Goal: Task Accomplishment & Management: Manage account settings

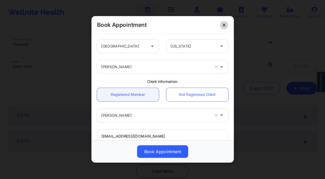
scroll to position [118, 0]
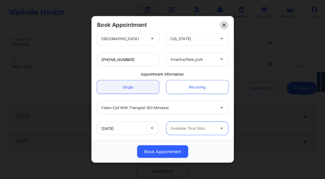
click at [224, 27] on button at bounding box center [224, 25] width 8 height 8
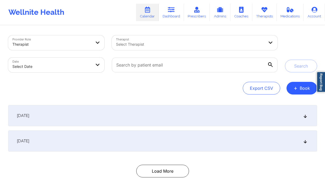
click at [88, 63] on body "Wellnite Health Calendar Dashboard Prescribers Admins Coaches Therapists Medica…" at bounding box center [162, 89] width 325 height 179
select select "2025-8"
select select "2025-9"
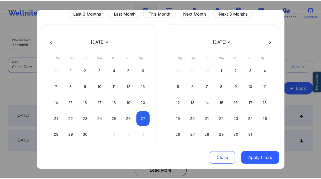
scroll to position [35, 0]
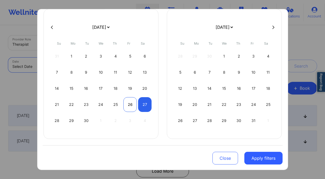
click at [131, 106] on div "26" at bounding box center [129, 104] width 13 height 15
select select "2025-8"
select select "2025-9"
select select "2025-8"
select select "2025-9"
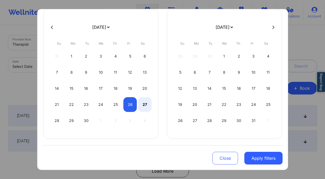
drag, startPoint x: 144, startPoint y: 106, endPoint x: 170, endPoint y: 124, distance: 32.3
click at [143, 106] on div "27" at bounding box center [144, 104] width 13 height 15
select select "2025-8"
select select "2025-9"
click at [250, 155] on button "Apply filters" at bounding box center [264, 158] width 38 height 13
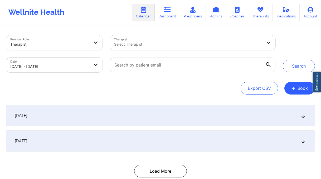
click at [185, 45] on div at bounding box center [188, 44] width 149 height 6
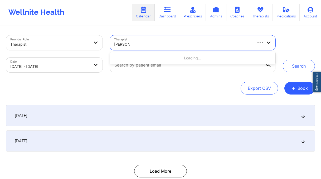
type input "lourdes jo"
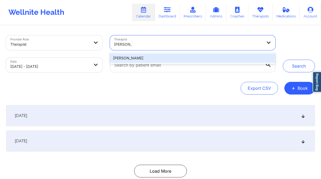
click at [138, 61] on div "[PERSON_NAME]" at bounding box center [193, 57] width 166 height 9
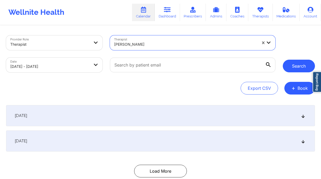
click at [300, 66] on button "Search" at bounding box center [299, 66] width 32 height 13
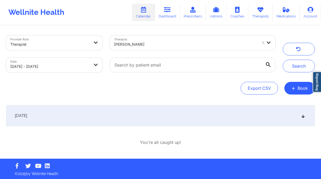
click at [144, 112] on div "[DATE]" at bounding box center [160, 115] width 309 height 21
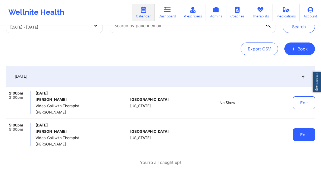
scroll to position [32, 0]
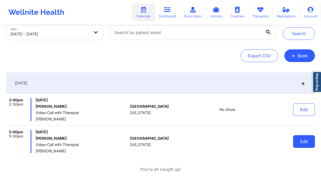
click at [305, 141] on button "Edit" at bounding box center [304, 141] width 22 height 13
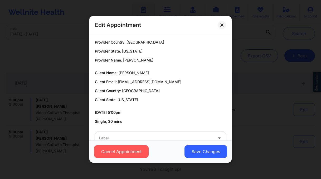
click at [143, 136] on div at bounding box center [156, 138] width 114 height 6
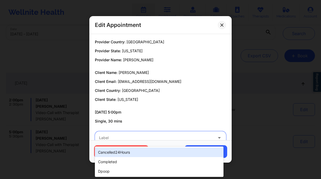
click at [164, 113] on p "09/26/2025 5:00pm" at bounding box center [160, 111] width 131 height 5
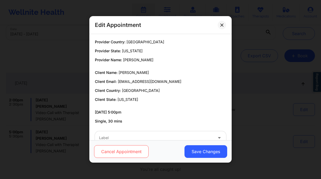
click at [141, 151] on button "Cancel Appointment" at bounding box center [121, 151] width 55 height 13
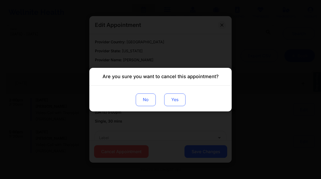
click at [180, 102] on button "Yes" at bounding box center [174, 99] width 21 height 13
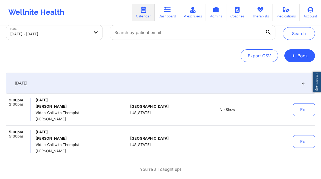
click at [255, 62] on div "Provider Role Therapist Therapist Lourdes Joseph Date 09/26/2025 - 09/27/2025 S…" at bounding box center [160, 89] width 317 height 192
click at [304, 38] on button "Search" at bounding box center [299, 33] width 32 height 13
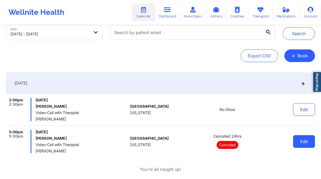
click at [298, 142] on button "Edit" at bounding box center [304, 141] width 22 height 13
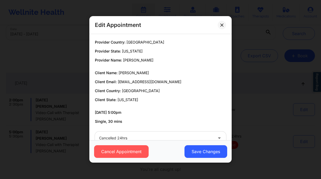
scroll to position [13, 0]
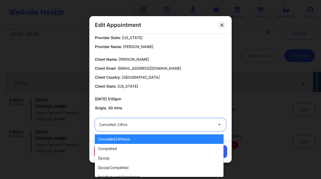
click at [162, 128] on div "Cancelled 24hrs" at bounding box center [156, 124] width 114 height 13
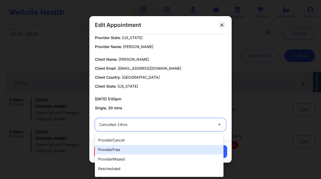
scroll to position [109, 0]
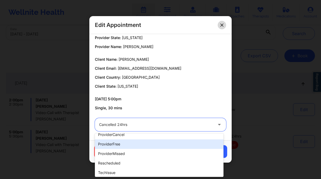
click at [221, 22] on button at bounding box center [222, 25] width 8 height 8
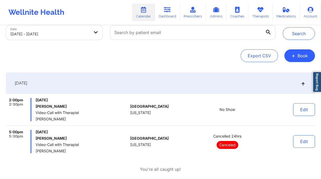
drag, startPoint x: 84, startPoint y: 138, endPoint x: 36, endPoint y: 138, distance: 48.0
click at [36, 138] on h6 "[PERSON_NAME]" at bounding box center [82, 138] width 93 height 4
copy h6 "[PERSON_NAME]"
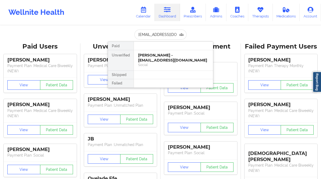
click at [152, 30] on input "circusdiem@gmail.com" at bounding box center [161, 35] width 52 height 10
type input "Ll.psych@email.com"
click at [142, 63] on div "Social" at bounding box center [173, 65] width 71 height 4
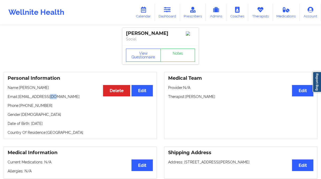
click at [54, 99] on p "Email: ll.psych@email.com" at bounding box center [80, 96] width 145 height 5
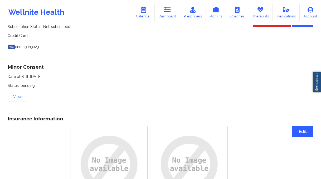
scroll to position [366, 0]
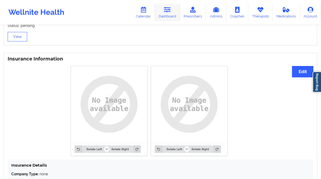
click at [171, 13] on link "Dashboard" at bounding box center [167, 12] width 25 height 17
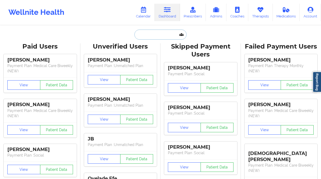
click at [157, 33] on input "text" at bounding box center [161, 35] width 52 height 10
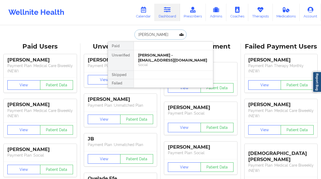
type input "andrea ra"
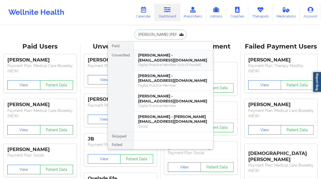
click at [183, 58] on div "andrea ramirez - ll.paych@email.com" at bounding box center [173, 58] width 71 height 10
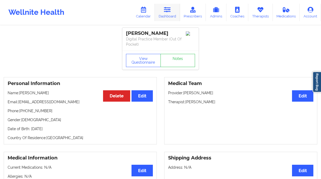
click at [176, 17] on link "Dashboard" at bounding box center [167, 12] width 25 height 17
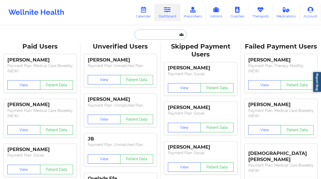
click at [148, 34] on input "text" at bounding box center [161, 35] width 52 height 10
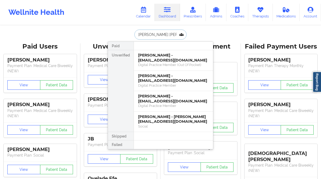
type input "andrea ra"
click at [178, 62] on div "andrea ramirez - ll.paych@email.com" at bounding box center [173, 58] width 71 height 10
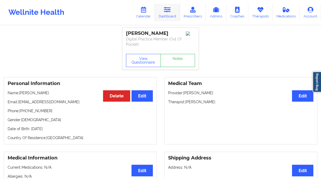
click at [166, 10] on icon at bounding box center [167, 10] width 7 height 6
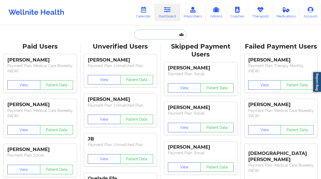
click at [151, 34] on input "text" at bounding box center [161, 35] width 52 height 10
paste input "Ll.psych@email.com"
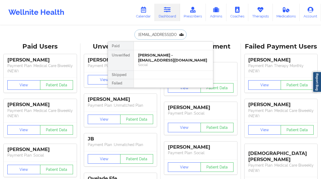
click at [156, 39] on input "Ll.psych@email.com" at bounding box center [161, 35] width 52 height 10
click at [157, 37] on input "Ll.psych@email.com" at bounding box center [161, 35] width 52 height 10
type input "andrea ra"
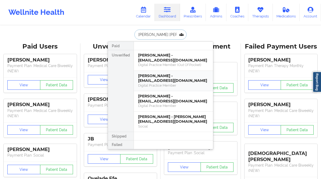
click at [169, 86] on div "Digital Practice Member" at bounding box center [173, 85] width 71 height 4
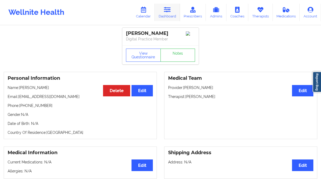
click at [170, 14] on link "Dashboard" at bounding box center [167, 12] width 25 height 17
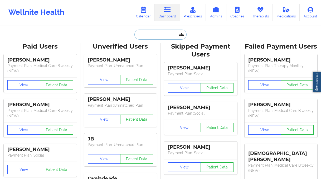
drag, startPoint x: 157, startPoint y: 39, endPoint x: 160, endPoint y: 36, distance: 4.1
click at [157, 38] on input "text" at bounding box center [161, 35] width 52 height 10
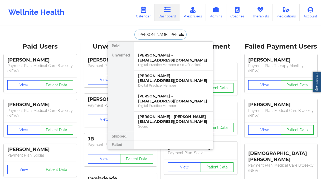
drag, startPoint x: 164, startPoint y: 105, endPoint x: 122, endPoint y: 100, distance: 43.0
click at [122, 100] on div "Unverified andrea ramirez - ll.paych@email.com Digital Practice Member (Out Of …" at bounding box center [160, 91] width 105 height 82
type input "andrea rami"
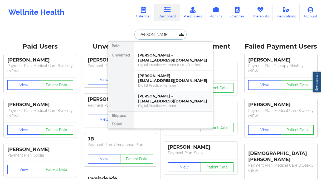
click at [165, 106] on div "Digital Practice Member" at bounding box center [173, 105] width 71 height 4
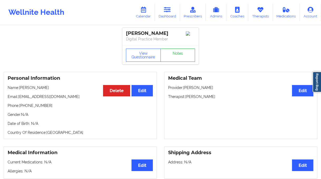
click at [176, 58] on link "Notes" at bounding box center [178, 55] width 35 height 13
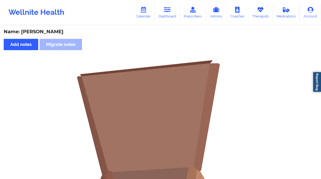
drag, startPoint x: 168, startPoint y: 15, endPoint x: 168, endPoint y: 22, distance: 6.3
click at [168, 15] on link "Dashboard" at bounding box center [167, 12] width 25 height 17
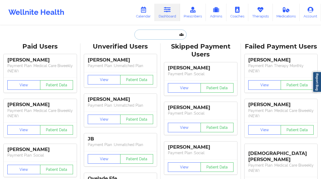
click at [163, 37] on input "text" at bounding box center [161, 35] width 52 height 10
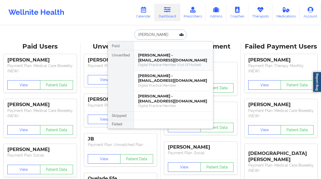
type input "andrea ra"
click at [161, 78] on div "Andrea ramirez - llee.psych@gmail.com" at bounding box center [173, 78] width 71 height 10
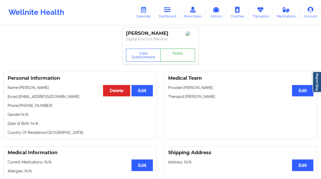
click at [179, 61] on link "Notes" at bounding box center [178, 55] width 35 height 13
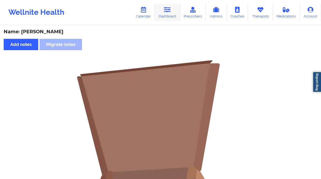
click at [169, 13] on link "Dashboard" at bounding box center [167, 12] width 25 height 17
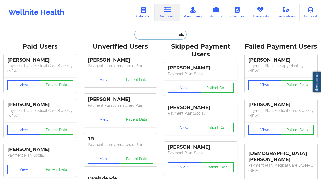
click at [151, 39] on input "text" at bounding box center [161, 35] width 52 height 10
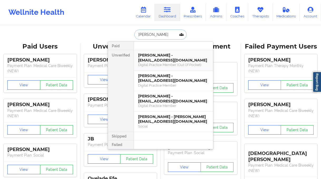
type input "andrea r"
click at [174, 64] on div "Digital Practice Member (Out Of Pocket)" at bounding box center [173, 65] width 71 height 4
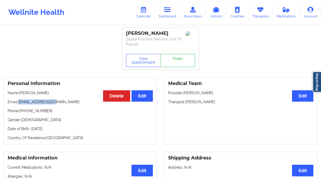
drag, startPoint x: 44, startPoint y: 103, endPoint x: 18, endPoint y: 103, distance: 25.6
click at [18, 103] on p "Email: ll.paych@email.com" at bounding box center [80, 101] width 145 height 5
copy p "ll.paych@email.com"
click at [168, 18] on link "Dashboard" at bounding box center [167, 12] width 25 height 17
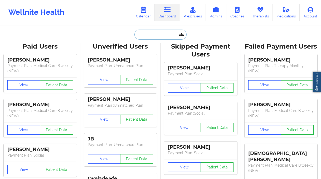
click at [153, 35] on input "text" at bounding box center [161, 35] width 52 height 10
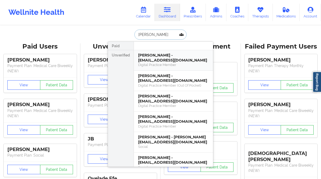
type input "andrea ra"
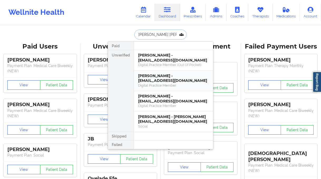
click at [170, 78] on div "Andrea ramirez - llee.psych@gmail.com" at bounding box center [173, 78] width 71 height 10
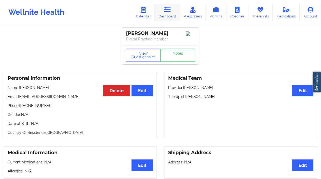
click at [168, 16] on link "Dashboard" at bounding box center [167, 12] width 25 height 17
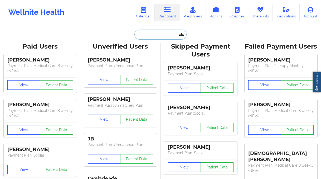
click at [144, 37] on input "text" at bounding box center [161, 35] width 52 height 10
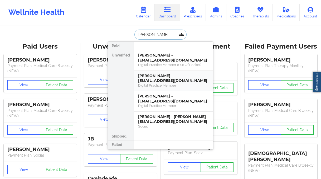
type input "andrea ra"
click at [168, 102] on div "Andrea Ramirez - andreairamirez29@gmail.com" at bounding box center [173, 99] width 71 height 10
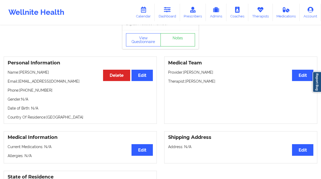
scroll to position [40, 0]
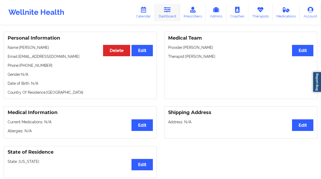
click at [163, 15] on link "Dashboard" at bounding box center [167, 12] width 25 height 17
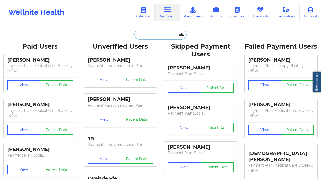
click at [146, 35] on input "text" at bounding box center [161, 35] width 52 height 10
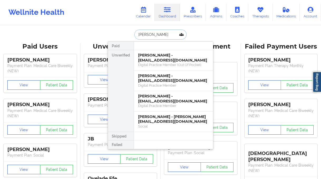
type input "andrea ra"
click at [167, 98] on div "Andrea Ramirez - andreairamirez29@gmail.com" at bounding box center [173, 99] width 71 height 10
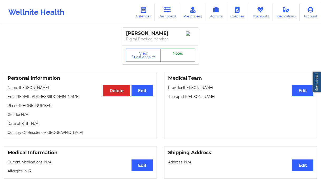
click at [167, 54] on link "Notes" at bounding box center [178, 55] width 35 height 13
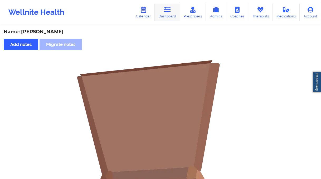
click at [165, 16] on link "Dashboard" at bounding box center [167, 12] width 25 height 17
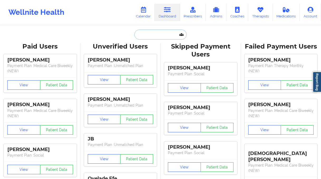
click at [157, 36] on input "text" at bounding box center [161, 35] width 52 height 10
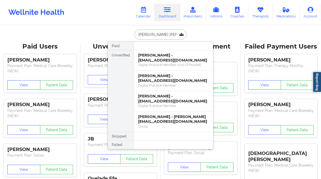
click at [150, 34] on input "andrea ra" at bounding box center [161, 35] width 52 height 10
type input "yanan melo"
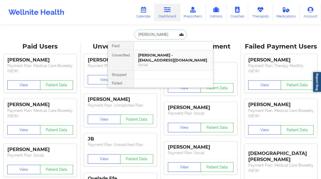
click at [169, 63] on div "Social" at bounding box center [173, 65] width 71 height 4
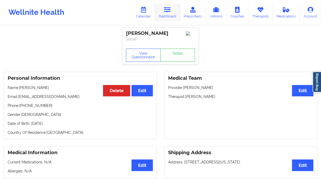
click at [178, 8] on link "Dashboard" at bounding box center [167, 12] width 25 height 17
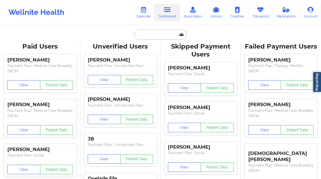
click at [159, 38] on input "text" at bounding box center [161, 35] width 52 height 10
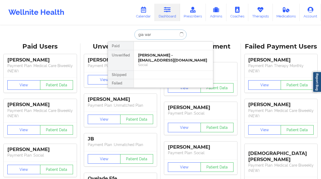
type input "gia war"
click at [149, 56] on div "GIA WARREN - geeeiiiaaa@me.com" at bounding box center [173, 58] width 71 height 10
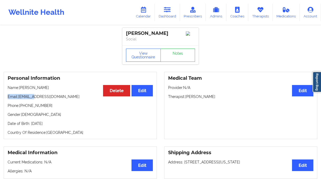
drag, startPoint x: 54, startPoint y: 95, endPoint x: 45, endPoint y: 102, distance: 11.3
click at [34, 101] on div "Personal Information Edit Delete Name: GIA WARREN Email: geeeiiiaaa@me.com Phon…" at bounding box center [80, 105] width 153 height 67
click at [67, 107] on p "Phone: +1708-214-1948" at bounding box center [80, 105] width 145 height 5
drag, startPoint x: 53, startPoint y: 98, endPoint x: 20, endPoint y: 100, distance: 33.3
click at [20, 99] on p "Email: geeeiiiaaa@me.com" at bounding box center [80, 96] width 145 height 5
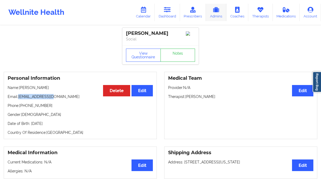
copy p "[EMAIL_ADDRESS][DOMAIN_NAME]"
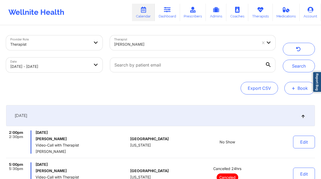
click at [291, 88] on button "+ Book" at bounding box center [300, 88] width 31 height 13
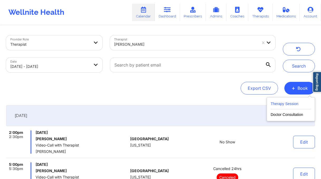
click at [293, 103] on button "Therapy Session" at bounding box center [291, 105] width 40 height 9
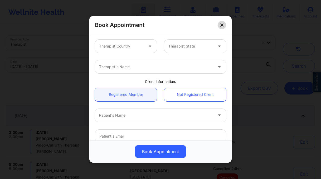
click at [217, 23] on div "Book Appointment" at bounding box center [160, 25] width 142 height 18
click at [218, 24] on button at bounding box center [222, 25] width 8 height 8
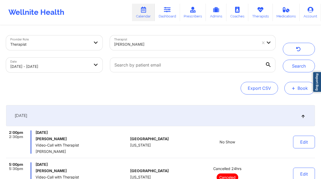
click at [307, 91] on button "+ Book" at bounding box center [300, 88] width 31 height 13
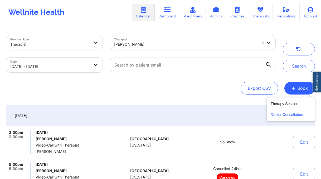
click at [279, 116] on button "Doctor Consultation" at bounding box center [291, 113] width 40 height 8
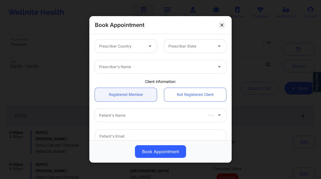
click at [132, 48] on div at bounding box center [121, 46] width 45 height 6
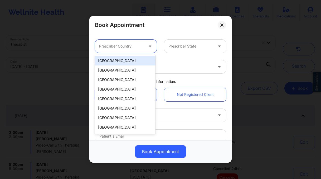
click at [129, 59] on div "[GEOGRAPHIC_DATA]" at bounding box center [125, 60] width 61 height 9
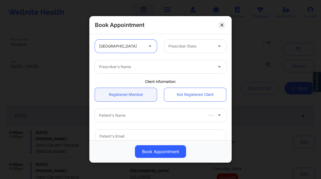
click at [185, 49] on div at bounding box center [191, 46] width 45 height 6
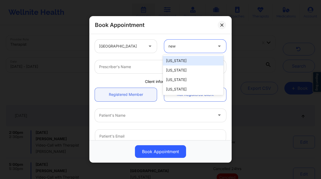
type input "new j"
click at [191, 60] on div "[US_STATE]" at bounding box center [193, 60] width 61 height 9
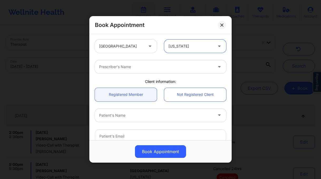
click at [141, 63] on div "Prescriber's Name" at bounding box center [154, 66] width 119 height 13
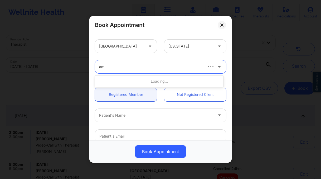
type input "[PERSON_NAME]"
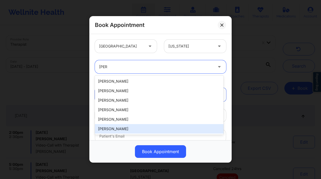
click at [125, 128] on div "Amy Halanski" at bounding box center [159, 128] width 129 height 9
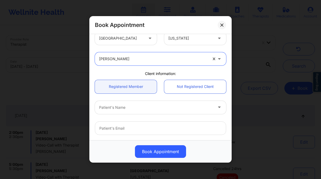
scroll to position [42, 0]
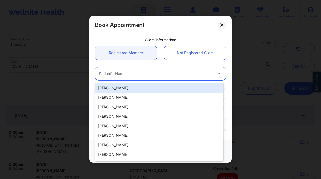
click at [127, 73] on div at bounding box center [156, 73] width 114 height 6
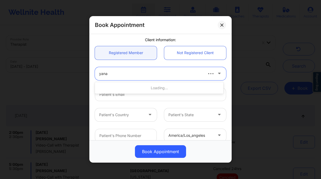
type input "yanan"
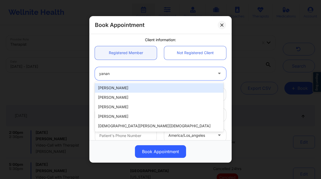
click at [140, 89] on div "Yanan Melo" at bounding box center [159, 87] width 129 height 9
type input "yrnmelo@gmail.com"
type input "+12192819917"
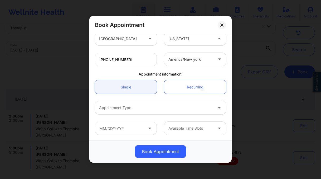
scroll to position [37, 0]
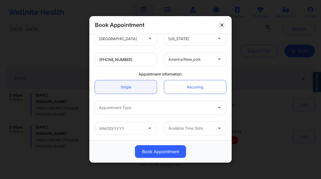
click at [132, 109] on div at bounding box center [156, 108] width 114 height 6
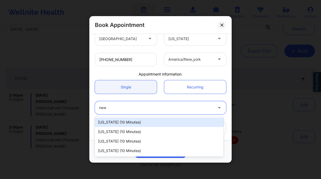
type input "new"
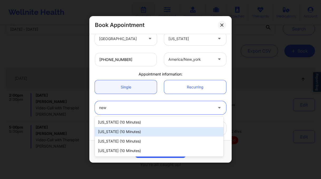
click at [136, 131] on div "New Jersey (10 minutes)" at bounding box center [159, 131] width 129 height 9
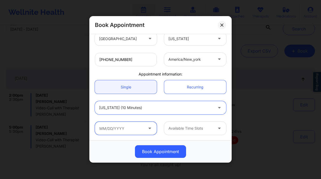
click at [122, 127] on input "text" at bounding box center [126, 128] width 62 height 13
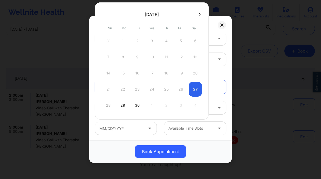
click at [199, 14] on icon at bounding box center [200, 14] width 2 height 4
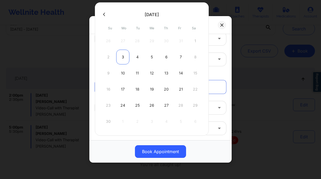
click at [121, 56] on div "3" at bounding box center [122, 57] width 13 height 15
type input "11/03/2025"
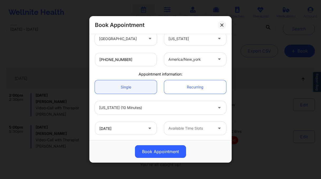
click at [204, 131] on div "Available Time Slots" at bounding box center [188, 128] width 49 height 13
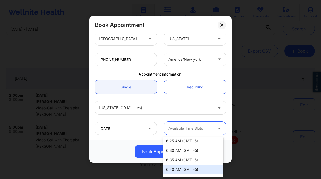
scroll to position [810, 0]
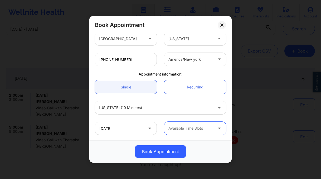
click at [196, 124] on div "Available Time Slots" at bounding box center [188, 128] width 49 height 13
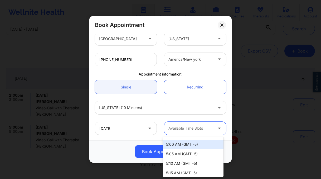
scroll to position [625, 0]
click at [179, 147] on div "5:00 AM (GMT -5)" at bounding box center [193, 144] width 61 height 9
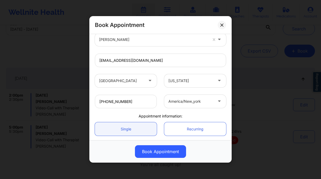
scroll to position [118, 0]
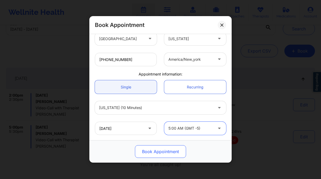
click at [164, 153] on button "Book Appointment" at bounding box center [160, 151] width 51 height 13
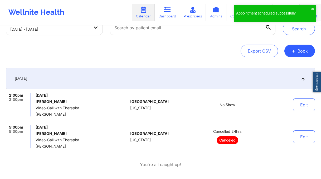
click at [315, 8] on div "Appointment scheduled successfully ✖︎" at bounding box center [275, 13] width 82 height 17
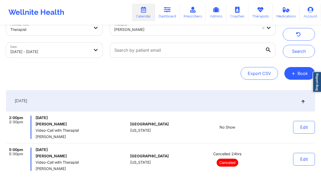
scroll to position [0, 0]
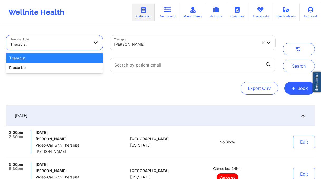
click at [62, 43] on div at bounding box center [49, 44] width 79 height 6
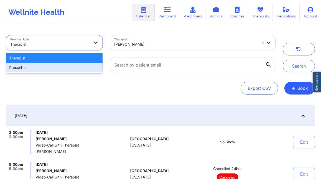
click at [58, 67] on div "Prescriber" at bounding box center [54, 67] width 97 height 9
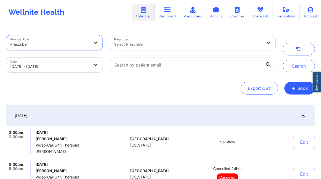
click at [66, 63] on body "Wellnite Health Calendar Dashboard Prescribers Admins Coaches Therapists Medica…" at bounding box center [160, 89] width 321 height 179
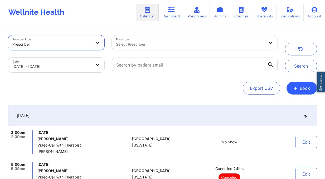
select select "2025-8"
select select "2025-9"
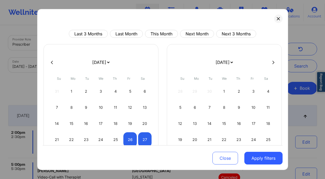
click at [273, 61] on icon at bounding box center [274, 61] width 2 height 3
select select "2025-9"
select select "2025-10"
drag, startPoint x: 178, startPoint y: 108, endPoint x: 181, endPoint y: 108, distance: 2.9
click at [178, 108] on div "2" at bounding box center [180, 107] width 13 height 15
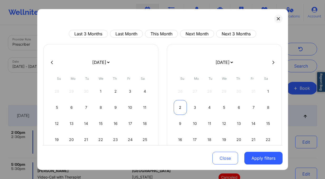
select select "2025-10"
select select "2025-11"
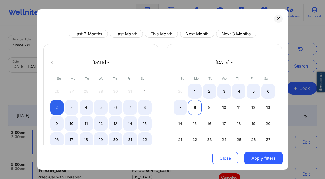
select select "2025-10"
select select "2025-11"
select select "2025-10"
select select "2025-11"
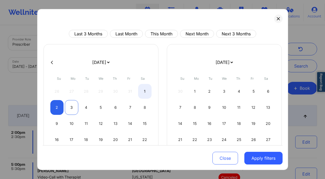
click at [71, 104] on div "3" at bounding box center [71, 107] width 13 height 15
select select "2025-10"
select select "2025-11"
drag, startPoint x: 83, startPoint y: 106, endPoint x: 87, endPoint y: 107, distance: 3.5
click at [84, 106] on div "4" at bounding box center [86, 107] width 13 height 15
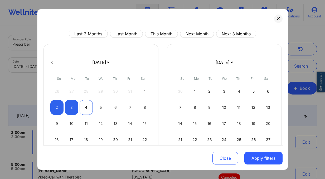
select select "2025-10"
select select "2025-11"
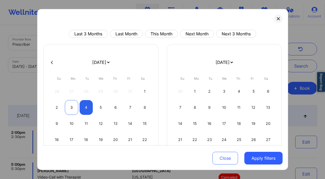
drag, startPoint x: 69, startPoint y: 109, endPoint x: 72, endPoint y: 110, distance: 2.9
click at [69, 109] on div "3" at bounding box center [71, 107] width 13 height 15
select select "2025-10"
select select "2025-11"
drag, startPoint x: 83, startPoint y: 110, endPoint x: 90, endPoint y: 111, distance: 7.7
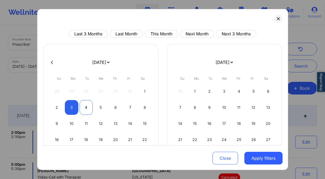
click at [83, 110] on div "4" at bounding box center [86, 107] width 13 height 15
select select "2025-10"
select select "2025-11"
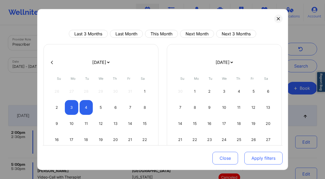
click at [250, 162] on button "Apply filters" at bounding box center [264, 158] width 38 height 13
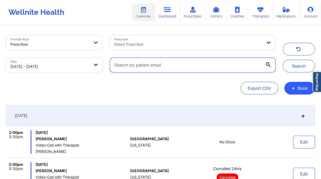
click at [177, 68] on input "text" at bounding box center [193, 65] width 166 height 15
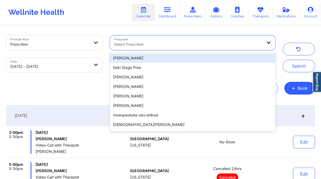
click at [165, 39] on div "Select Prescriber" at bounding box center [186, 42] width 153 height 15
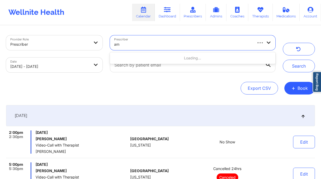
type input "amy"
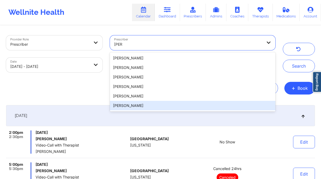
click at [135, 106] on div "Amy Halanski" at bounding box center [193, 105] width 166 height 9
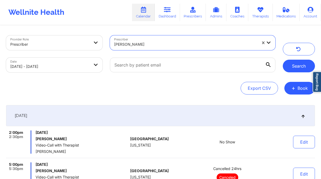
click at [294, 69] on button "Search" at bounding box center [299, 66] width 32 height 13
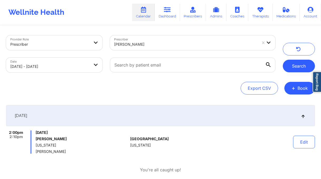
click at [296, 69] on button "Search" at bounding box center [299, 66] width 32 height 13
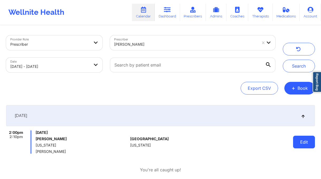
click at [303, 141] on button "Edit" at bounding box center [304, 142] width 22 height 13
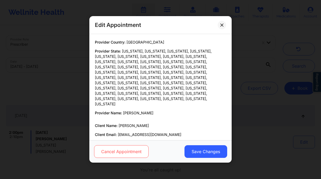
click at [130, 150] on button "Cancel Appointment" at bounding box center [121, 151] width 55 height 13
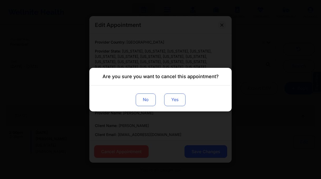
click at [176, 97] on button "Yes" at bounding box center [174, 99] width 21 height 13
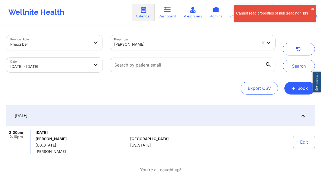
click at [265, 142] on div "2:00pm 2:10pm Monday, November 3, 2025 Yanan Melo New Jersey Amy Halanski Unite…" at bounding box center [160, 141] width 309 height 23
click at [305, 145] on button "Edit" at bounding box center [304, 142] width 22 height 13
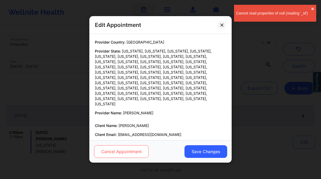
click at [137, 147] on button "Cancel Appointment" at bounding box center [121, 151] width 55 height 13
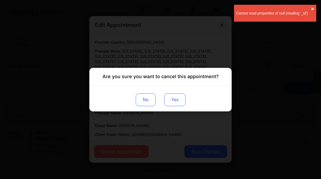
click at [183, 100] on button "Yes" at bounding box center [174, 99] width 21 height 13
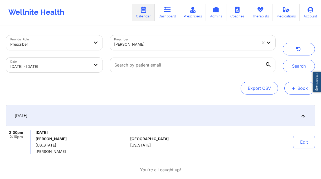
click at [297, 87] on button "+ Book" at bounding box center [300, 88] width 31 height 13
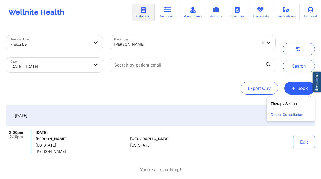
click at [282, 113] on button "Doctor Consultation" at bounding box center [291, 113] width 40 height 8
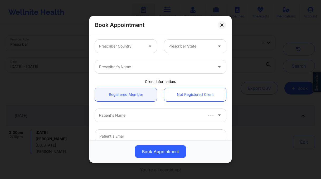
click at [138, 40] on div "Prescriber Country" at bounding box center [119, 46] width 49 height 13
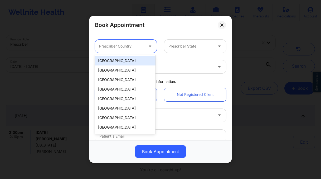
click at [128, 58] on div "[GEOGRAPHIC_DATA]" at bounding box center [125, 60] width 61 height 9
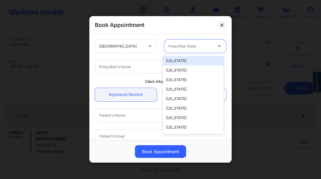
click at [174, 45] on div at bounding box center [191, 46] width 45 height 6
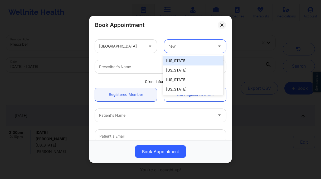
type input "new"
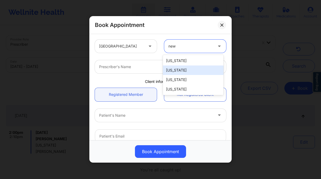
click at [187, 71] on div "New Jersey" at bounding box center [193, 69] width 61 height 9
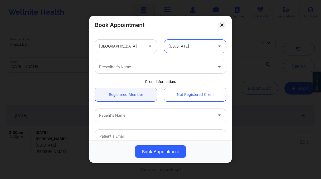
click at [137, 68] on div at bounding box center [156, 67] width 114 height 6
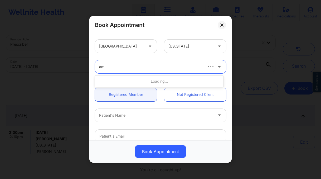
type input "amy"
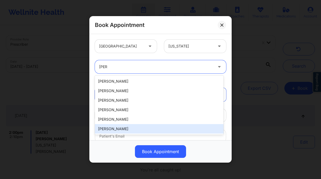
click at [123, 129] on div "Amy Halanski" at bounding box center [159, 128] width 129 height 9
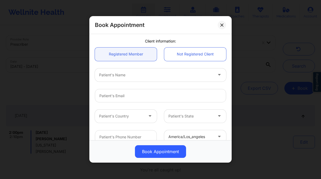
scroll to position [66, 0]
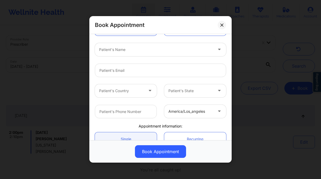
click at [131, 51] on div at bounding box center [156, 49] width 114 height 6
type input "yanan m"
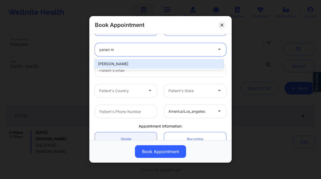
click at [153, 64] on div "Yanan Melo" at bounding box center [159, 63] width 129 height 9
type input "yrnmelo@gmail.com"
type input "+12192819917"
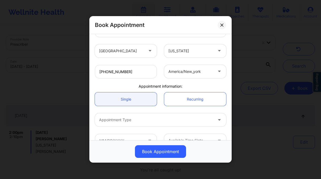
scroll to position [118, 0]
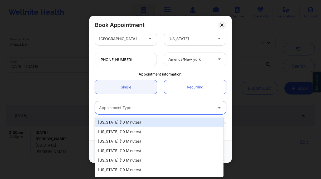
click at [128, 109] on div at bounding box center [156, 108] width 114 height 6
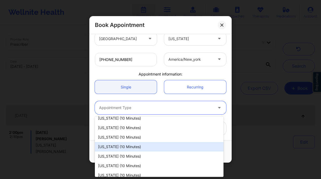
scroll to position [9, 0]
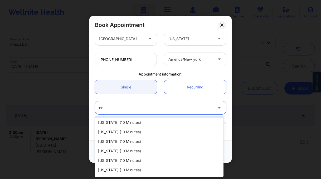
type input "new"
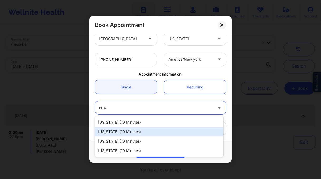
click at [123, 132] on div "New Jersey (10 minutes)" at bounding box center [159, 131] width 129 height 9
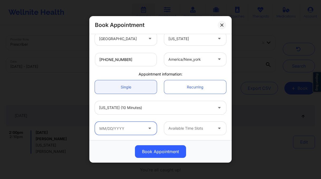
click at [122, 130] on input "text" at bounding box center [126, 128] width 62 height 13
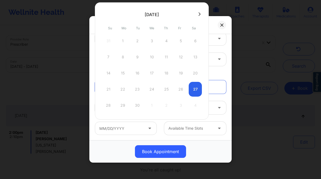
click at [193, 16] on div "September 2025" at bounding box center [151, 14] width 85 height 11
click at [199, 14] on icon at bounding box center [200, 14] width 2 height 4
click at [198, 14] on div at bounding box center [152, 60] width 114 height 117
click at [199, 15] on icon at bounding box center [200, 14] width 2 height 4
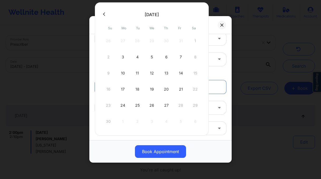
click at [123, 57] on div "3" at bounding box center [122, 57] width 13 height 15
type input "11/03/2025"
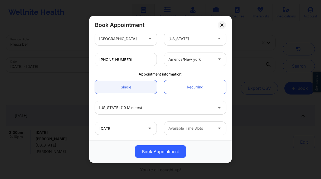
click at [200, 130] on div at bounding box center [191, 128] width 45 height 6
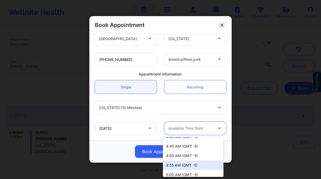
scroll to position [742, 0]
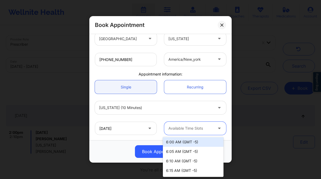
click at [194, 142] on div "6:00 AM (GMT -5)" at bounding box center [193, 141] width 61 height 9
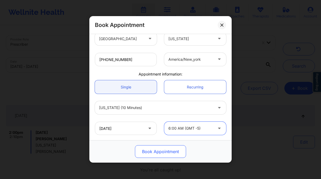
click at [167, 151] on button "Book Appointment" at bounding box center [160, 151] width 51 height 13
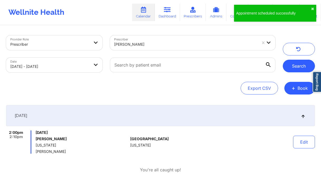
click at [292, 62] on button "Search" at bounding box center [299, 66] width 32 height 13
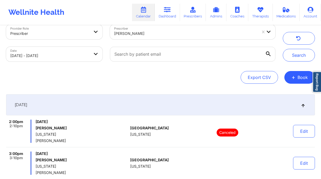
scroll to position [0, 0]
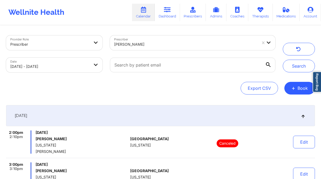
click at [69, 46] on div at bounding box center [49, 44] width 79 height 6
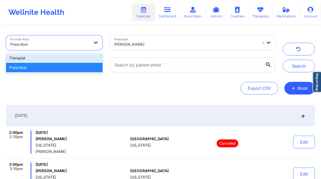
click at [67, 57] on div "Therapist" at bounding box center [54, 57] width 97 height 9
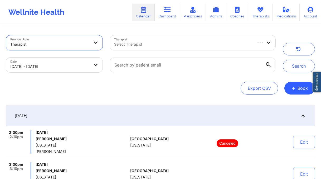
select select "2025-10"
select select "2025-11"
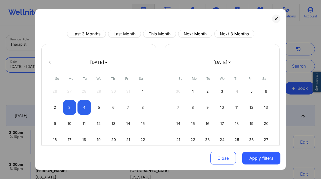
click at [63, 61] on body "Wellnite Health Calendar Dashboard Prescribers Admins Coaches Therapists Medica…" at bounding box center [160, 89] width 321 height 179
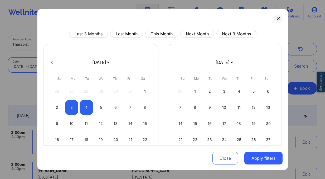
click at [52, 60] on div at bounding box center [163, 62] width 240 height 8
click at [51, 61] on icon at bounding box center [52, 62] width 2 height 4
select select "2025-9"
select select "2025-10"
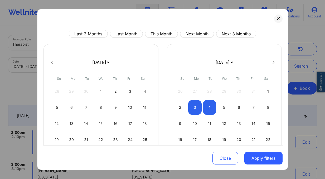
click at [51, 63] on icon at bounding box center [52, 61] width 2 height 3
select select "2025-8"
select select "2025-9"
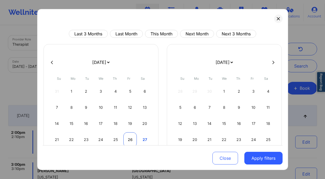
click at [124, 140] on div "26" at bounding box center [129, 139] width 13 height 15
select select "2025-8"
select select "2025-9"
select select "2025-8"
select select "2025-9"
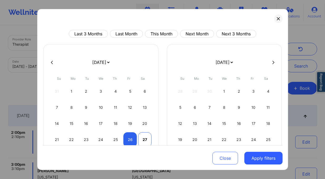
click at [143, 139] on div "27" at bounding box center [144, 139] width 13 height 15
select select "2025-8"
select select "2025-9"
click at [269, 160] on button "Apply filters" at bounding box center [264, 158] width 38 height 13
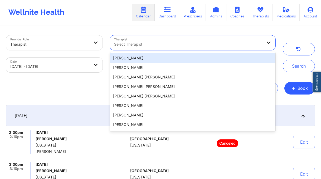
click at [173, 41] on div "Select Therapist" at bounding box center [186, 42] width 153 height 15
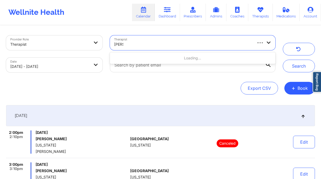
type input "aquill"
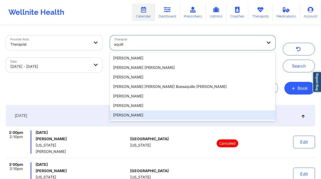
click at [146, 115] on div "Aquilla Simmons" at bounding box center [193, 114] width 166 height 9
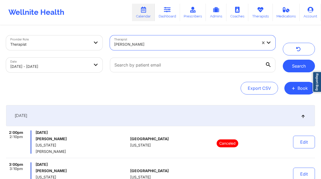
click at [292, 67] on button "Search" at bounding box center [299, 66] width 32 height 13
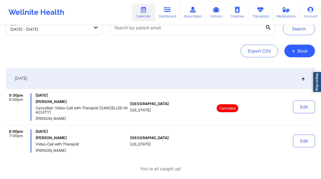
scroll to position [65, 0]
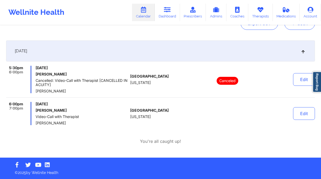
click at [292, 27] on button "+ Book" at bounding box center [300, 23] width 31 height 13
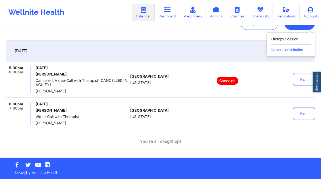
click at [287, 51] on button "Doctor Consultation" at bounding box center [291, 49] width 40 height 8
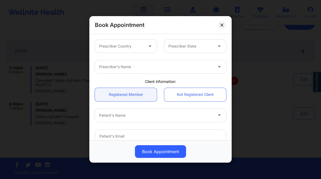
click at [126, 46] on div at bounding box center [121, 46] width 45 height 6
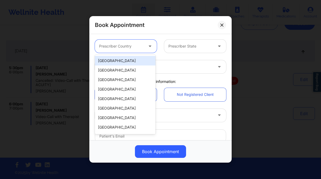
click at [133, 58] on div "[GEOGRAPHIC_DATA]" at bounding box center [125, 60] width 61 height 9
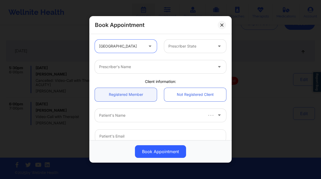
click at [178, 49] on div at bounding box center [191, 46] width 45 height 6
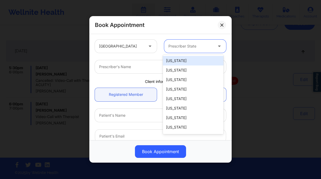
click at [196, 47] on div at bounding box center [191, 46] width 45 height 6
type input "new"
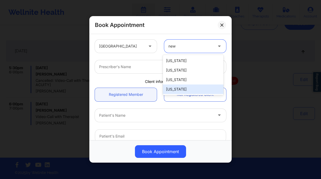
click at [178, 86] on div "[US_STATE]" at bounding box center [193, 88] width 61 height 9
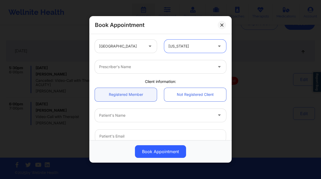
click at [139, 63] on div "Prescriber's Name" at bounding box center [154, 66] width 119 height 13
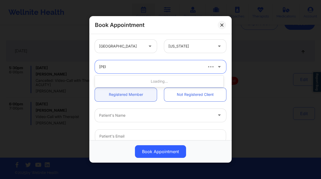
type input "renee"
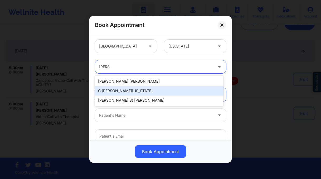
click at [141, 92] on div "C Renee WASHINGTON-HYDE" at bounding box center [159, 90] width 129 height 9
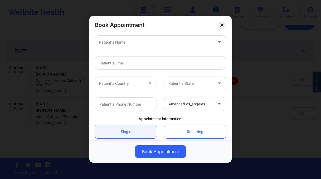
scroll to position [74, 0]
click at [134, 42] on div at bounding box center [156, 41] width 114 height 6
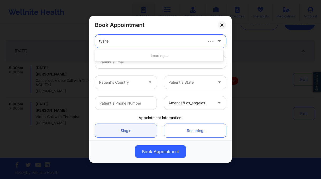
type input "tyshee"
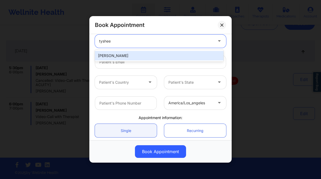
click at [136, 56] on div "Tysheena Brinson" at bounding box center [159, 55] width 129 height 9
type input "tysheenabrinson1@gmail.com"
type input "+1814-844-9969"
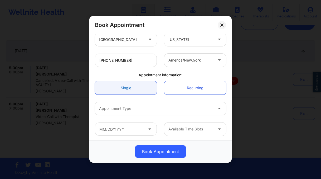
scroll to position [118, 0]
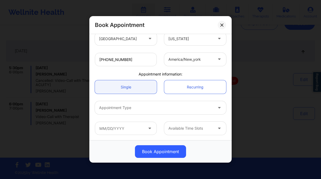
click at [125, 109] on div at bounding box center [156, 108] width 114 height 6
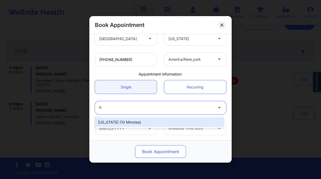
type input "flo"
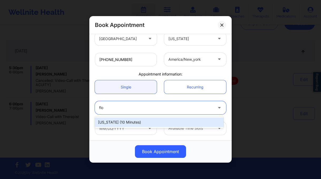
click at [133, 122] on div "[US_STATE] (10 minutes)" at bounding box center [159, 121] width 129 height 9
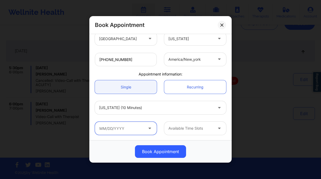
click at [133, 129] on input "text" at bounding box center [126, 128] width 62 height 13
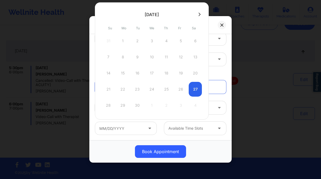
click at [122, 104] on div "28 29 30 1 2 3 4" at bounding box center [152, 105] width 100 height 15
click at [198, 16] on button at bounding box center [199, 14] width 5 height 4
click at [102, 15] on button at bounding box center [104, 14] width 5 height 4
click at [125, 106] on div "29" at bounding box center [122, 105] width 13 height 15
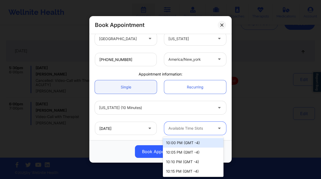
click at [171, 126] on div at bounding box center [191, 128] width 45 height 6
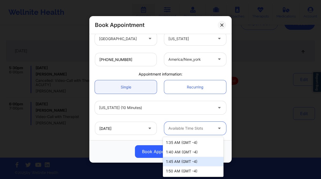
click at [118, 148] on div "Book Appointment" at bounding box center [160, 151] width 135 height 13
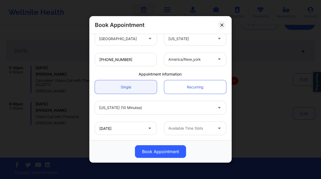
click at [184, 120] on div "09/29/2025 Available Time Slots" at bounding box center [160, 128] width 139 height 21
click at [181, 126] on div at bounding box center [191, 128] width 45 height 6
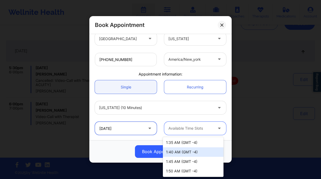
click at [130, 131] on input "09/29/2025" at bounding box center [126, 128] width 62 height 13
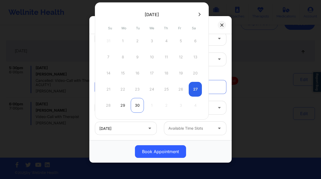
click at [139, 107] on div "30" at bounding box center [137, 105] width 13 height 15
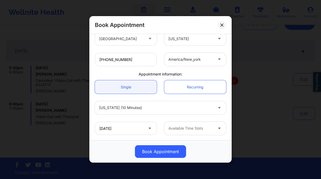
click at [189, 126] on div at bounding box center [191, 128] width 45 height 6
click at [123, 128] on input "09/30/2025" at bounding box center [126, 128] width 62 height 13
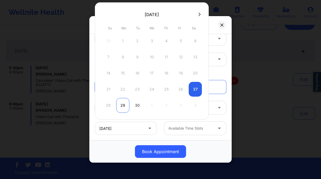
click at [124, 103] on div "29" at bounding box center [122, 105] width 13 height 15
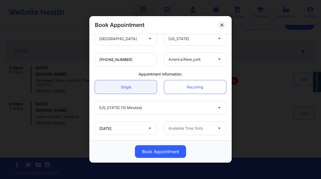
click at [179, 126] on div at bounding box center [191, 128] width 45 height 6
click at [181, 127] on div at bounding box center [191, 128] width 45 height 6
click at [136, 130] on input "09/29/2025" at bounding box center [126, 128] width 62 height 13
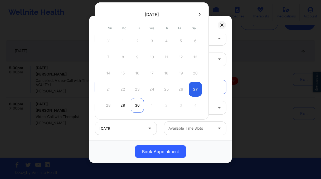
click at [138, 106] on div "30" at bounding box center [137, 105] width 13 height 15
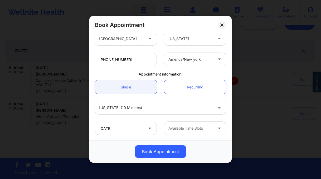
click at [186, 131] on div at bounding box center [191, 128] width 45 height 6
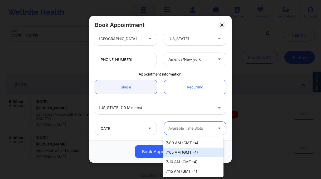
scroll to position [23, 0]
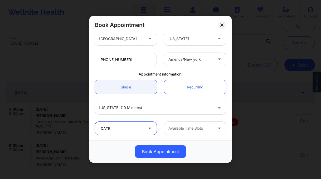
click at [124, 128] on input "09/30/2025" at bounding box center [126, 128] width 62 height 13
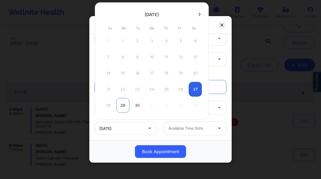
click at [125, 104] on div "29" at bounding box center [122, 105] width 13 height 15
type input "09/29/2025"
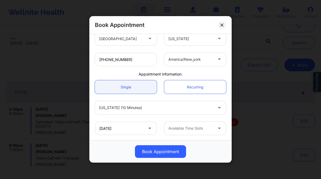
click at [156, 128] on div "09/29/2025" at bounding box center [125, 128] width 69 height 13
click at [148, 129] on icon at bounding box center [149, 127] width 5 height 4
click at [169, 128] on div at bounding box center [191, 128] width 45 height 6
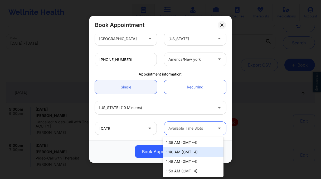
scroll to position [408, 0]
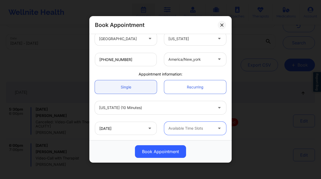
drag, startPoint x: 222, startPoint y: 24, endPoint x: 217, endPoint y: 34, distance: 11.0
click at [222, 24] on icon at bounding box center [222, 24] width 3 height 3
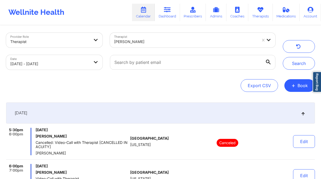
scroll to position [0, 0]
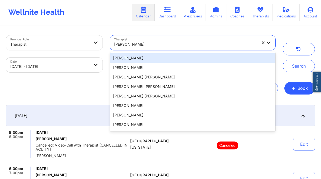
click at [131, 43] on div at bounding box center [185, 44] width 143 height 6
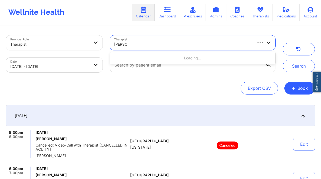
type input "jessie ca"
click at [140, 42] on div at bounding box center [185, 44] width 143 height 6
click at [140, 43] on div at bounding box center [185, 44] width 143 height 6
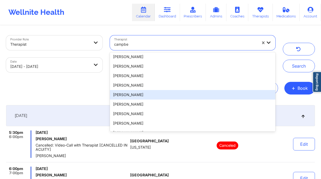
scroll to position [113, 0]
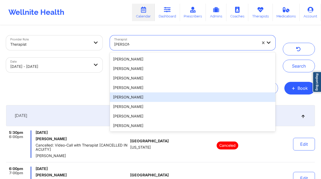
type input "campbell"
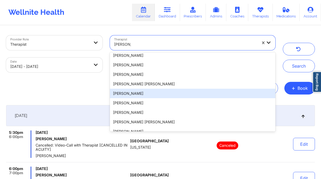
scroll to position [0, 0]
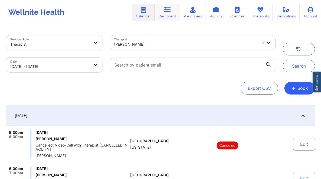
click at [156, 16] on link "Dashboard" at bounding box center [167, 12] width 25 height 17
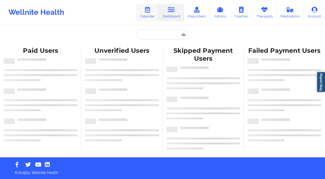
drag, startPoint x: 147, startPoint y: 15, endPoint x: 143, endPoint y: 12, distance: 5.9
click at [147, 15] on link "Calendar" at bounding box center [147, 12] width 23 height 17
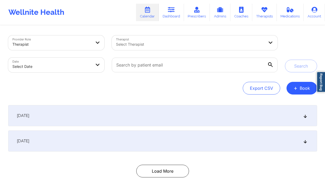
select select "2025-8"
select select "2025-9"
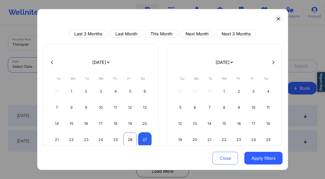
click at [126, 138] on div "26" at bounding box center [129, 139] width 13 height 15
select select "2025-8"
select select "2025-9"
drag, startPoint x: 146, startPoint y: 139, endPoint x: 157, endPoint y: 137, distance: 11.5
click at [146, 139] on div "27" at bounding box center [144, 139] width 13 height 15
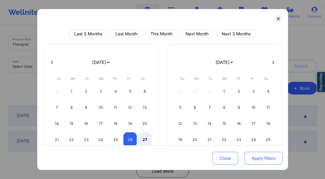
select select "2025-8"
select select "2025-9"
click at [253, 157] on button "Apply filters" at bounding box center [264, 158] width 38 height 13
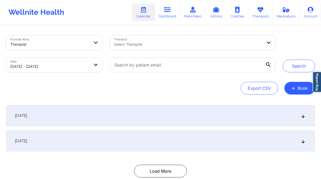
click at [164, 48] on div "Select Therapist" at bounding box center [186, 42] width 153 height 15
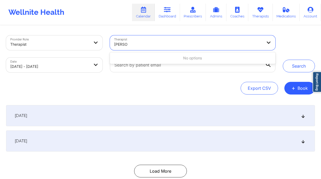
type input "jessie"
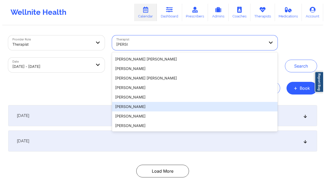
scroll to position [7, 0]
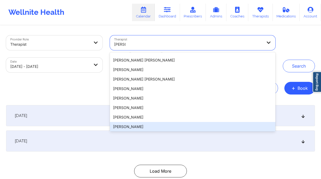
click at [135, 128] on div "Jessie Campbell" at bounding box center [193, 126] width 166 height 9
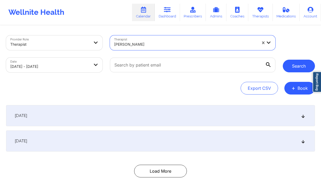
click at [297, 64] on button "Search" at bounding box center [299, 66] width 32 height 13
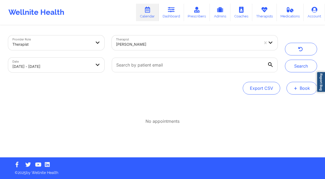
click at [299, 86] on button "+ Book" at bounding box center [302, 88] width 31 height 13
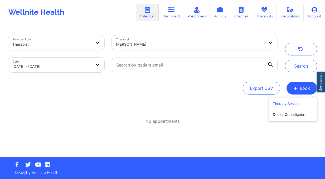
click at [296, 107] on button "Therapy Session" at bounding box center [293, 105] width 40 height 9
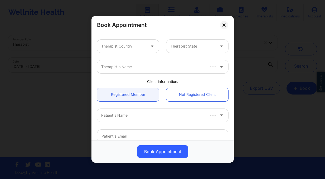
click at [117, 43] on div at bounding box center [123, 46] width 45 height 6
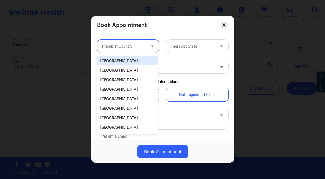
drag, startPoint x: 117, startPoint y: 61, endPoint x: 174, endPoint y: 40, distance: 60.2
click at [118, 61] on div "[GEOGRAPHIC_DATA]" at bounding box center [127, 60] width 61 height 9
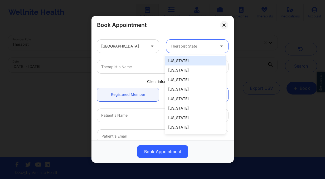
click at [183, 48] on div at bounding box center [193, 46] width 45 height 6
type input "f"
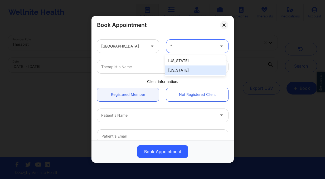
click at [195, 68] on div "Florida" at bounding box center [195, 69] width 61 height 9
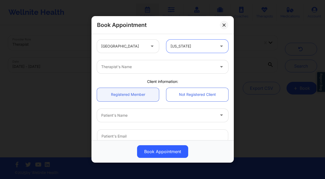
click at [147, 64] on div at bounding box center [158, 67] width 114 height 6
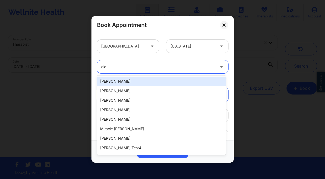
type input "clet"
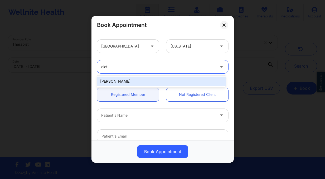
click at [140, 82] on div "cletus deller" at bounding box center [161, 81] width 129 height 9
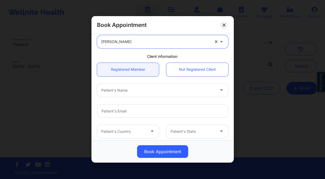
scroll to position [26, 0]
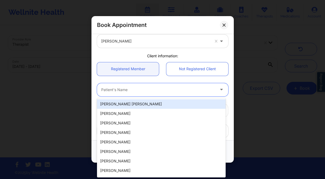
click at [156, 93] on div "Patient's Name" at bounding box center [156, 89] width 119 height 13
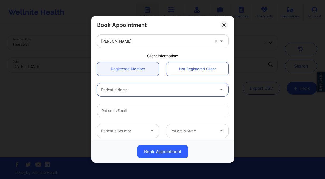
click at [135, 91] on div at bounding box center [158, 90] width 114 height 6
type input "melaney"
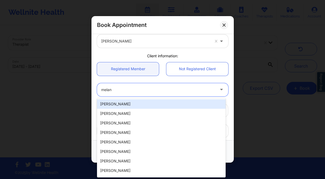
type input "melany"
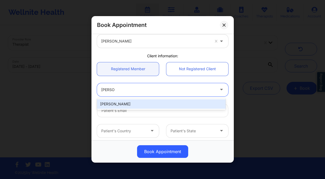
click at [128, 102] on div "Melany Pernia Blanco" at bounding box center [161, 103] width 129 height 9
type input "melanyshalom10@gmail.com"
type input "+1407-209-9267"
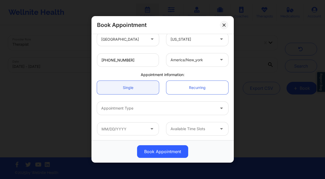
scroll to position [118, 0]
click at [144, 104] on div "Appointment Type" at bounding box center [156, 107] width 119 height 13
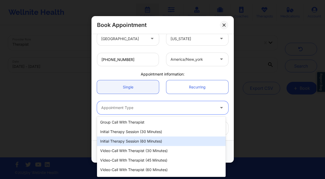
click at [144, 139] on div "Initial Therapy Session (60 minutes)" at bounding box center [161, 140] width 129 height 9
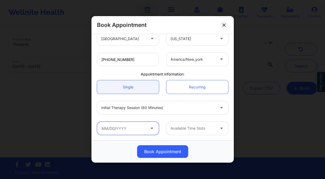
click at [142, 131] on input "text" at bounding box center [128, 128] width 62 height 13
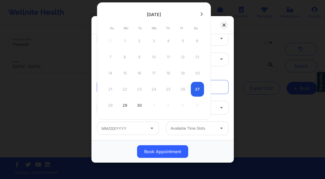
click at [201, 15] on icon at bounding box center [202, 14] width 2 height 4
click at [173, 41] on div "2" at bounding box center [168, 41] width 13 height 15
type input "10/02/2025"
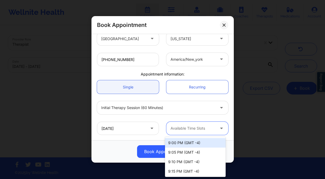
click at [189, 129] on div at bounding box center [193, 128] width 45 height 6
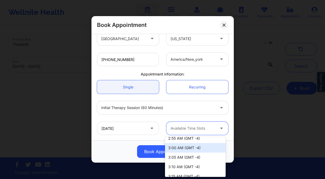
scroll to position [677, 0]
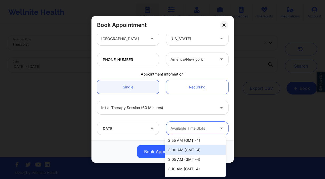
click at [196, 148] on div "3:00 AM (GMT -4)" at bounding box center [195, 149] width 61 height 9
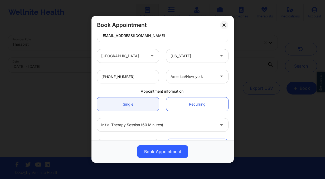
scroll to position [118, 0]
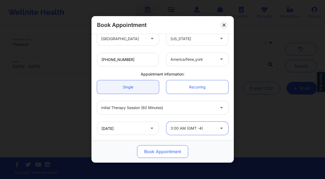
click at [166, 152] on button "Book Appointment" at bounding box center [162, 151] width 51 height 13
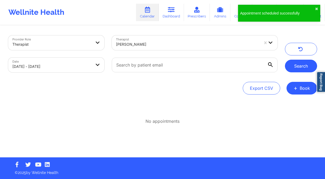
click at [301, 65] on button "Search" at bounding box center [301, 66] width 32 height 13
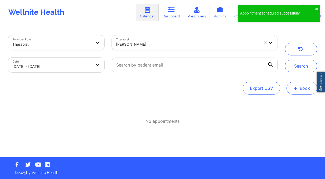
click at [301, 90] on button "+ Book" at bounding box center [302, 88] width 31 height 13
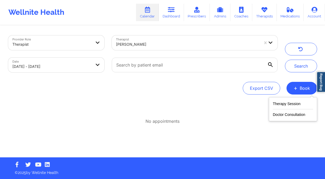
click at [277, 100] on div "Therapy Session Doctor Consultation" at bounding box center [293, 109] width 48 height 24
click at [278, 106] on button "Therapy Session" at bounding box center [293, 105] width 40 height 9
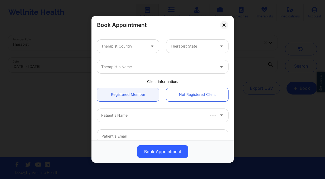
click at [135, 41] on div "Therapist Country" at bounding box center [121, 46] width 49 height 13
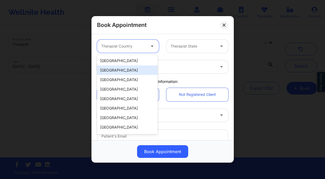
click at [137, 60] on div "[GEOGRAPHIC_DATA]" at bounding box center [127, 60] width 61 height 9
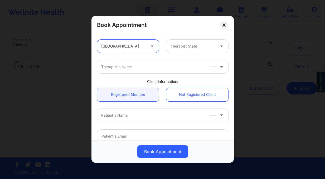
click at [194, 46] on div at bounding box center [193, 46] width 45 height 6
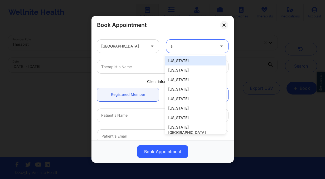
type input "al"
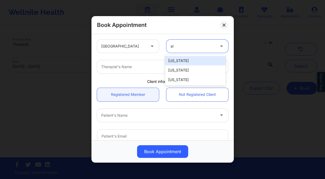
drag, startPoint x: 188, startPoint y: 63, endPoint x: 181, endPoint y: 68, distance: 8.4
click at [188, 62] on div "Alabama" at bounding box center [195, 60] width 61 height 9
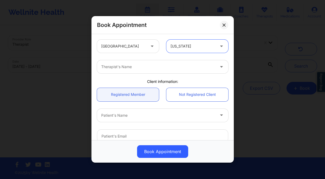
click at [138, 70] on div "Therapist's Name" at bounding box center [156, 66] width 119 height 13
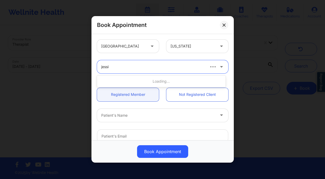
type input "jessie"
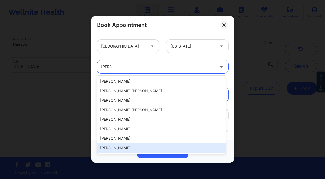
click at [132, 146] on div "Jessie Campbell" at bounding box center [161, 147] width 129 height 9
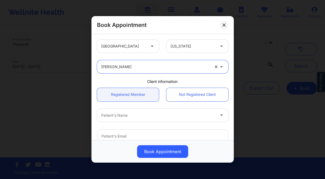
click at [119, 117] on div at bounding box center [158, 115] width 114 height 6
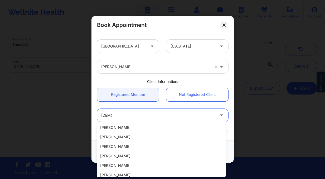
scroll to position [0, 0]
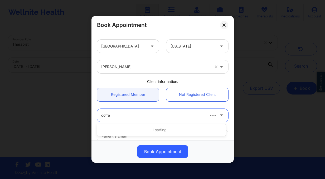
type input "coffee"
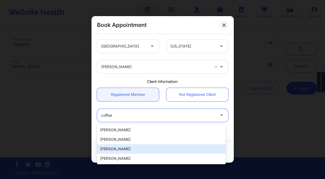
click at [147, 146] on div "Christopher Coffee" at bounding box center [161, 148] width 129 height 9
type input "chrico@bu.edu"
type input "+1205-910-7649"
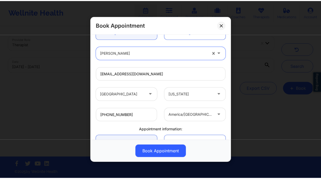
scroll to position [118, 0]
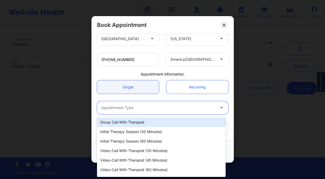
click at [134, 109] on div at bounding box center [158, 108] width 114 height 6
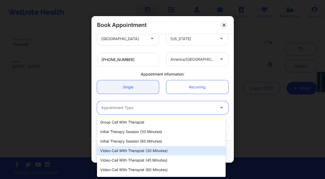
click at [152, 149] on div "Video-Call with Therapist (30 minutes)" at bounding box center [161, 150] width 129 height 9
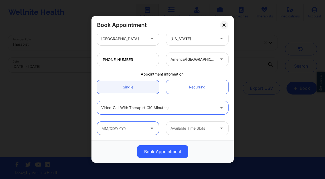
click at [136, 127] on input "text" at bounding box center [128, 128] width 62 height 13
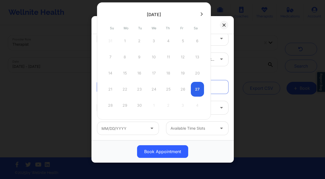
click at [194, 89] on div "21 22 23 24 25 26 27" at bounding box center [154, 89] width 100 height 15
click at [197, 128] on div at bounding box center [193, 128] width 45 height 6
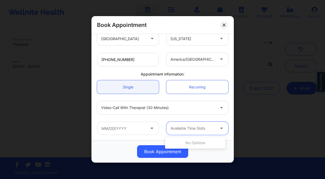
click at [197, 128] on div at bounding box center [193, 128] width 45 height 6
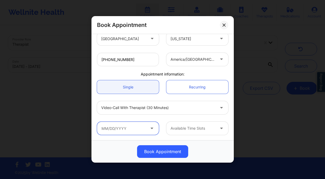
click at [128, 128] on input "text" at bounding box center [128, 128] width 62 height 13
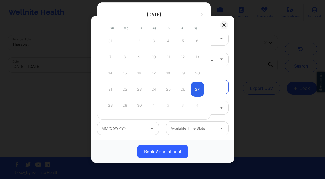
click at [199, 14] on button at bounding box center [201, 14] width 5 height 4
click at [184, 41] on div "3" at bounding box center [182, 41] width 13 height 15
type input "10/03/2025"
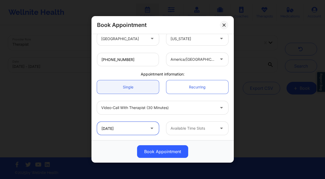
click at [126, 125] on input "10/03/2025" at bounding box center [128, 128] width 62 height 13
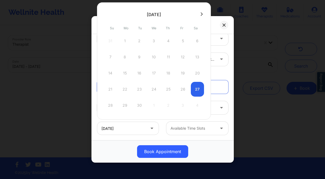
click at [195, 87] on div "21 22 23 24 25 26 27" at bounding box center [154, 89] width 100 height 15
click at [203, 90] on div "September 2025 Su Mo Tu We Th Fr Sa 31 1 2 3 4 5 6 7 8 9 10 11 12 13 14 15 16 1…" at bounding box center [154, 60] width 114 height 117
click at [197, 91] on div "21 22 23 24 25 26 27" at bounding box center [154, 89] width 100 height 15
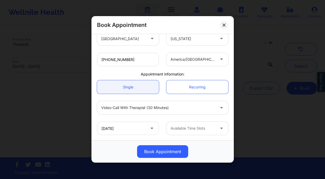
click at [246, 34] on div "Book Appointment United States Alabama Jessie Campbell Client information: Regi…" at bounding box center [162, 89] width 325 height 179
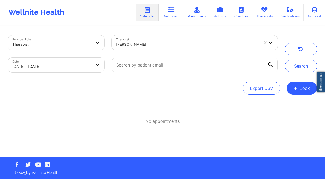
select select "2025-8"
select select "2025-9"
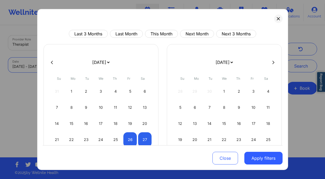
click at [58, 70] on body "Wellnite Health Calendar Dashboard Prescribers Admins Coaches Therapists Medica…" at bounding box center [162, 89] width 325 height 179
click at [129, 139] on div "26" at bounding box center [129, 139] width 13 height 15
select select "2025-8"
select select "2025-9"
select select "2025-8"
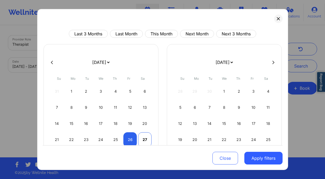
select select "2025-9"
click at [142, 141] on div "27" at bounding box center [144, 139] width 13 height 15
select select "2025-8"
select select "2025-9"
drag, startPoint x: 251, startPoint y: 161, endPoint x: 238, endPoint y: 138, distance: 26.7
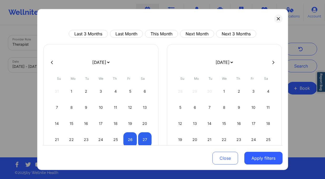
click at [251, 160] on button "Apply filters" at bounding box center [264, 158] width 38 height 13
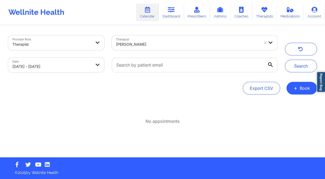
click at [164, 39] on div "Jessie Campbell" at bounding box center [187, 45] width 143 height 12
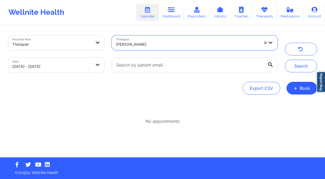
click at [163, 41] on div at bounding box center [187, 44] width 143 height 6
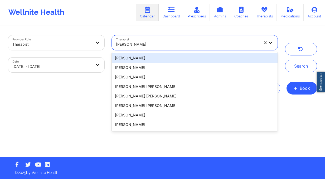
click at [163, 41] on div at bounding box center [187, 44] width 143 height 6
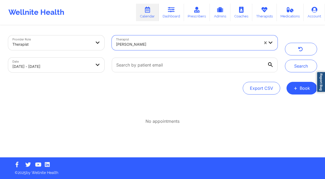
drag, startPoint x: 157, startPoint y: 46, endPoint x: 150, endPoint y: 46, distance: 6.9
click at [155, 46] on div at bounding box center [187, 44] width 143 height 6
type input "beverly"
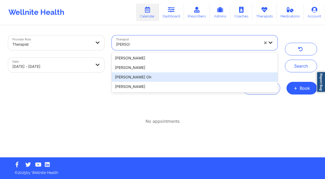
click at [147, 76] on div "Beverly J. Oh" at bounding box center [195, 76] width 166 height 9
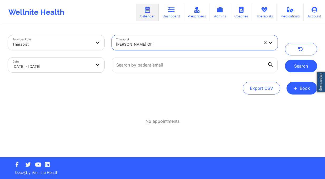
click at [308, 65] on button "Search" at bounding box center [301, 66] width 32 height 13
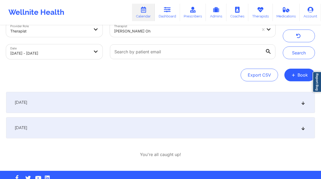
scroll to position [26, 0]
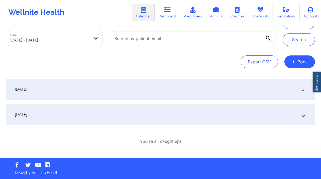
click at [59, 92] on div "September 25, 2025" at bounding box center [160, 89] width 309 height 21
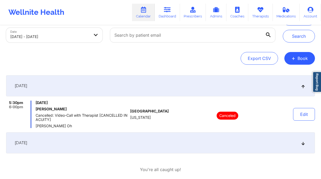
scroll to position [0, 0]
